Goal: Navigation & Orientation: Find specific page/section

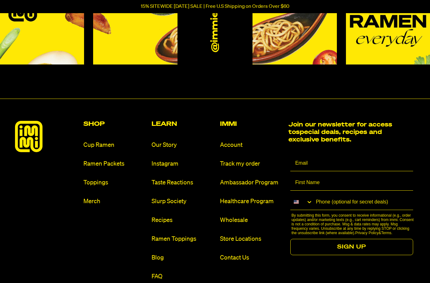
scroll to position [1225, 0]
click at [93, 141] on link "Cup Ramen" at bounding box center [114, 145] width 63 height 8
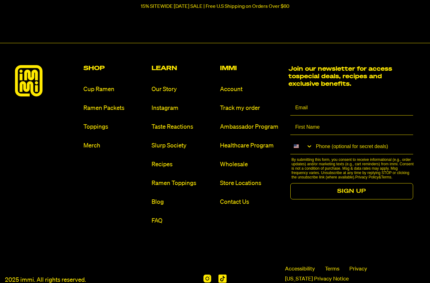
scroll to position [3148, 0]
click at [96, 112] on link "Ramen Packets" at bounding box center [114, 108] width 63 height 8
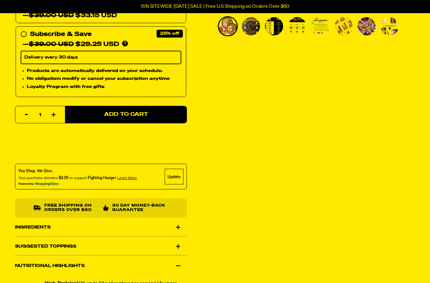
scroll to position [235, 0]
